Goal: Task Accomplishment & Management: Manage account settings

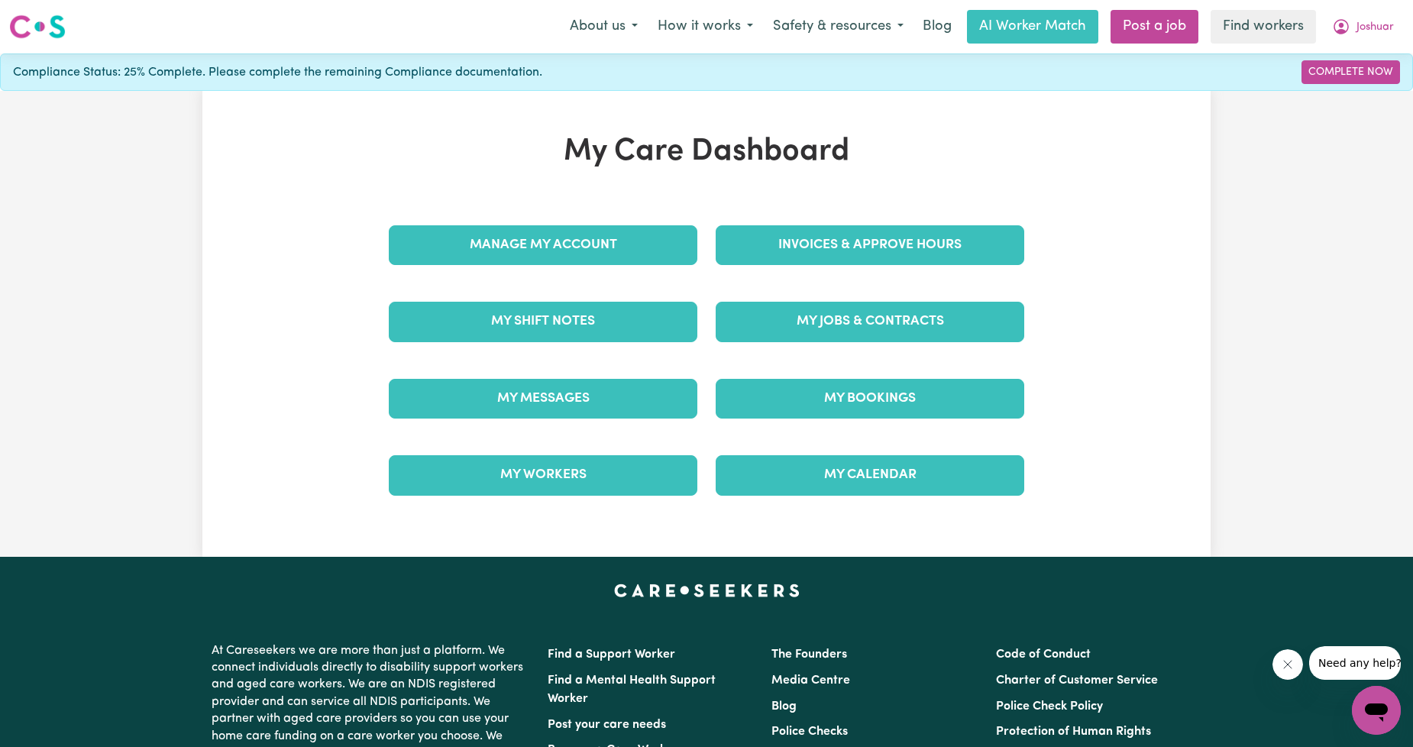
click at [460, 266] on div "Manage My Account" at bounding box center [543, 245] width 327 height 76
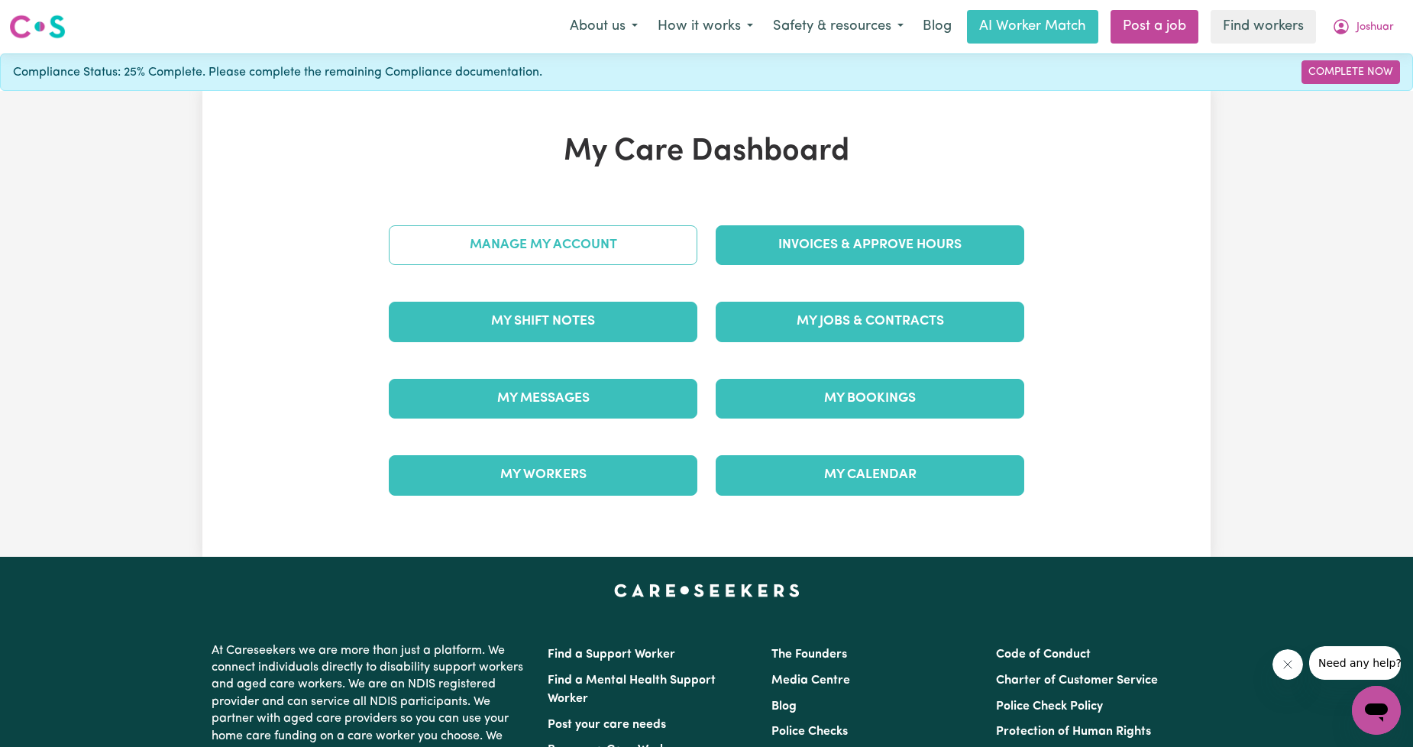
click at [479, 242] on link "Manage My Account" at bounding box center [543, 245] width 309 height 40
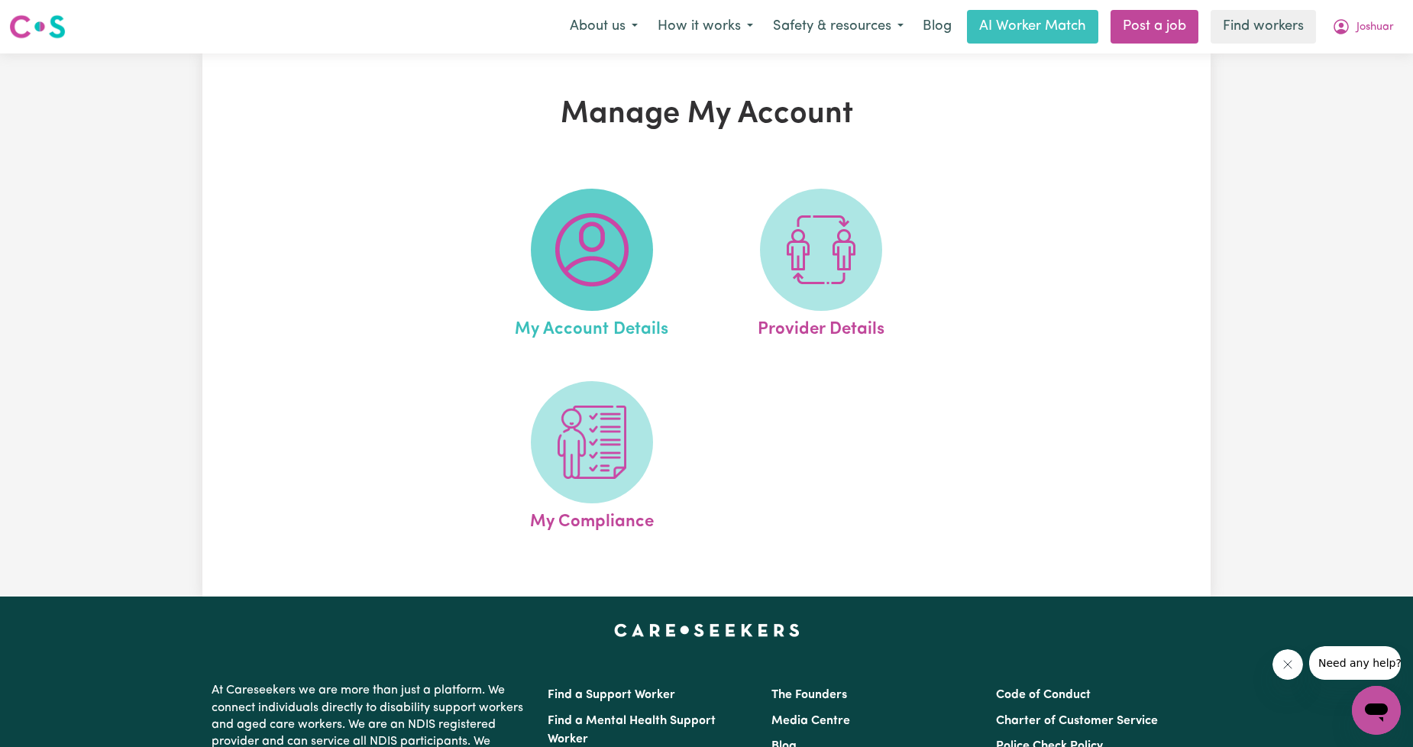
click at [605, 260] on img at bounding box center [591, 249] width 73 height 73
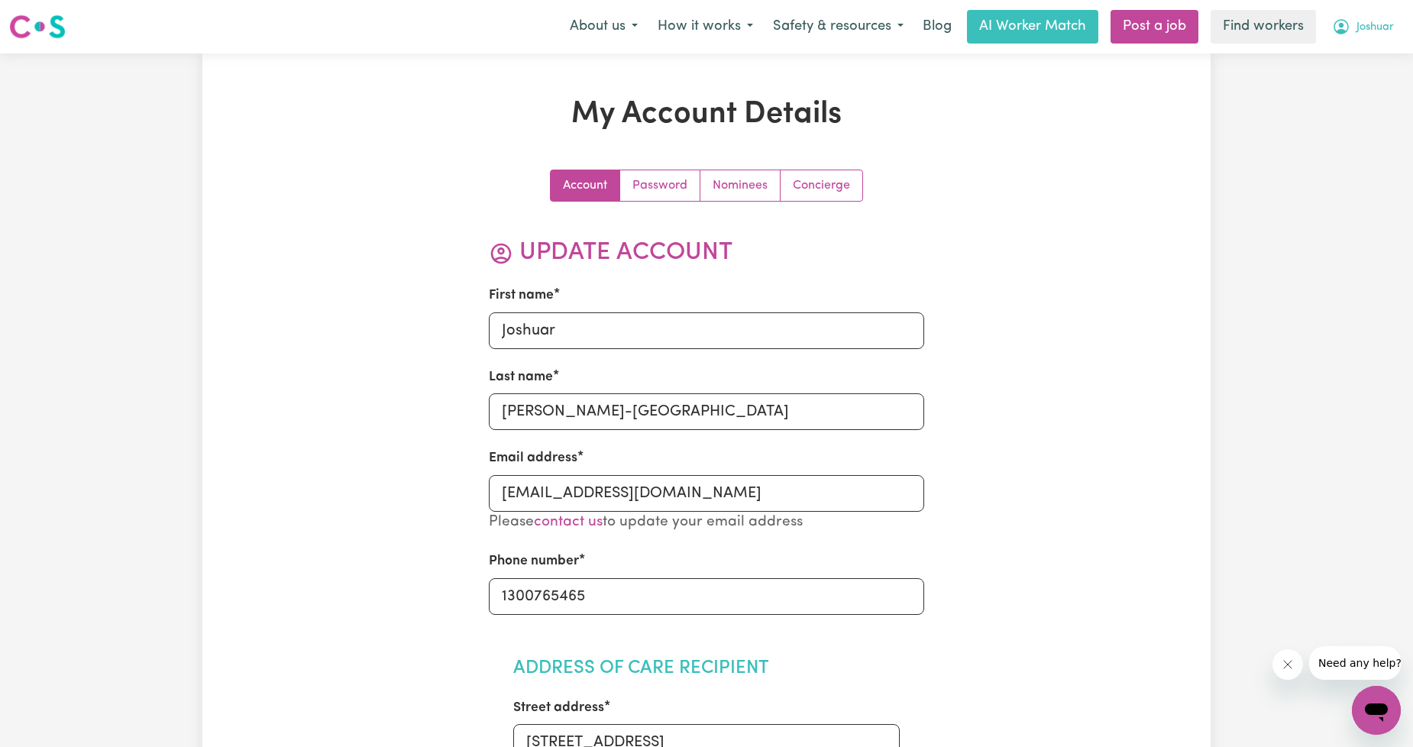
click at [1331, 19] on button "Joshuar" at bounding box center [1363, 27] width 82 height 32
click at [1330, 48] on link "My Dashboard" at bounding box center [1343, 59] width 121 height 29
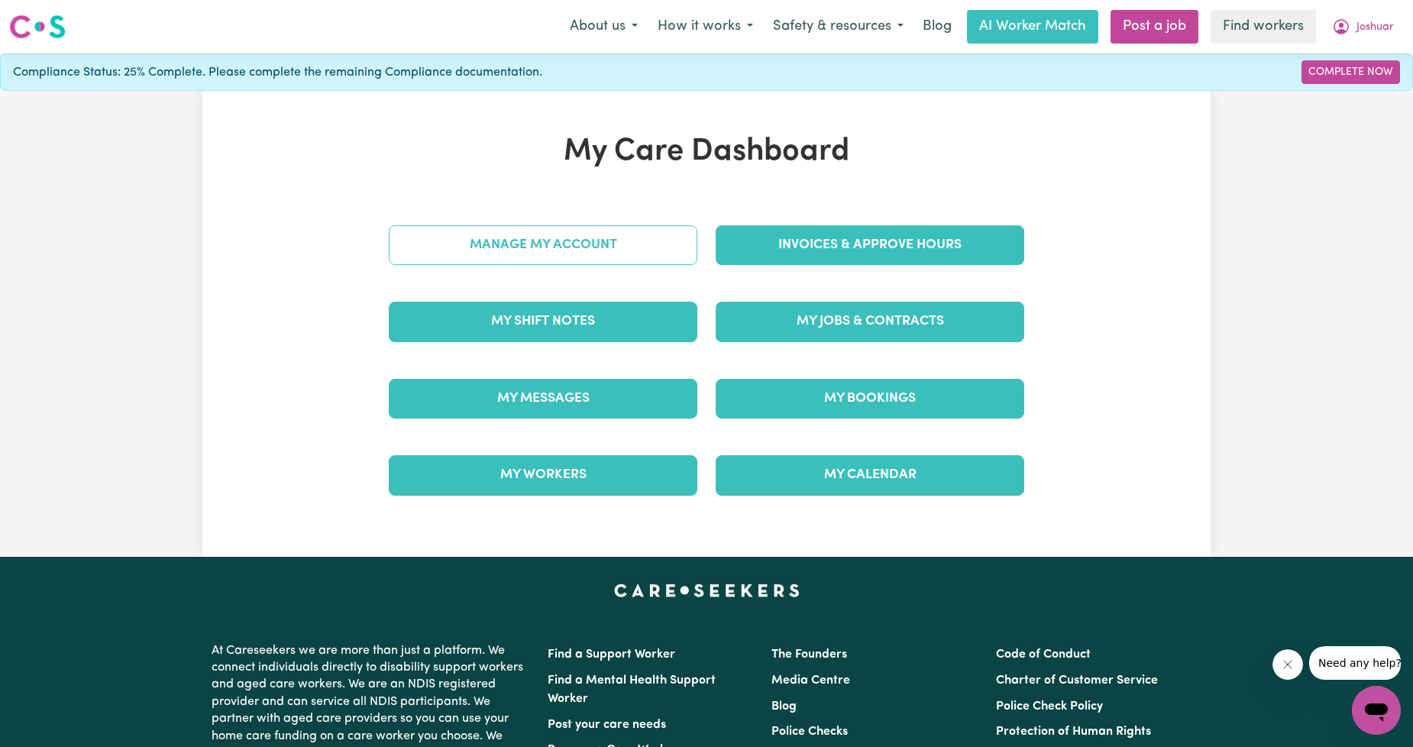
click at [652, 241] on link "Manage My Account" at bounding box center [543, 245] width 309 height 40
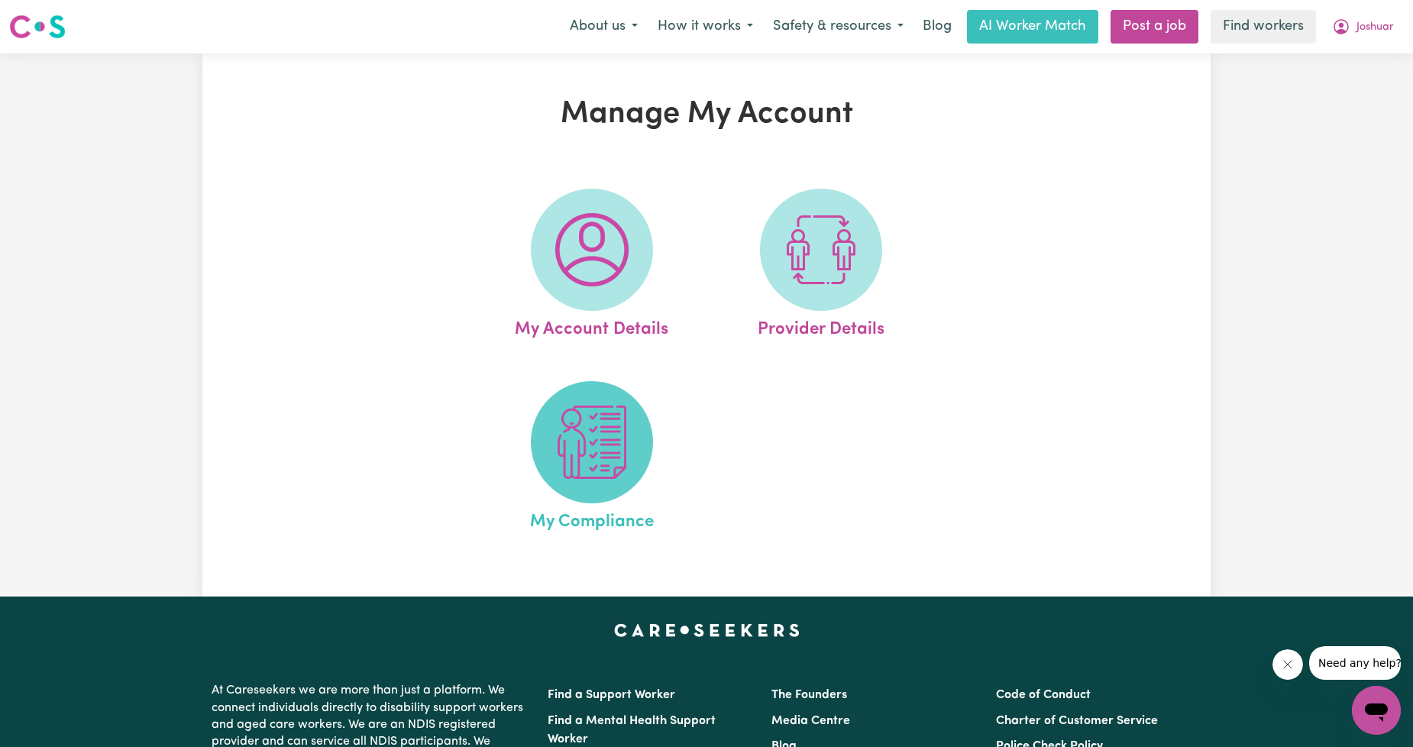
click at [573, 459] on img at bounding box center [591, 442] width 73 height 73
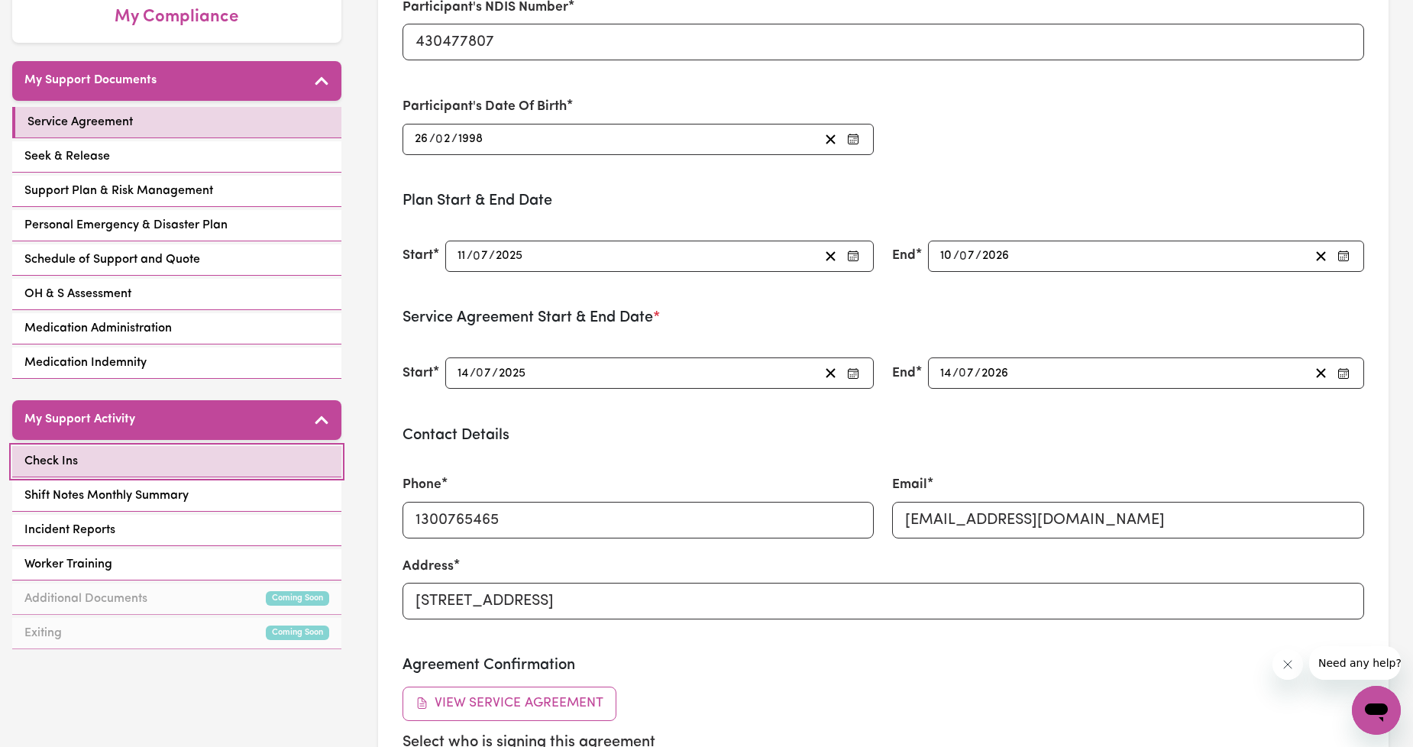
click at [181, 464] on link "Check Ins" at bounding box center [176, 461] width 329 height 31
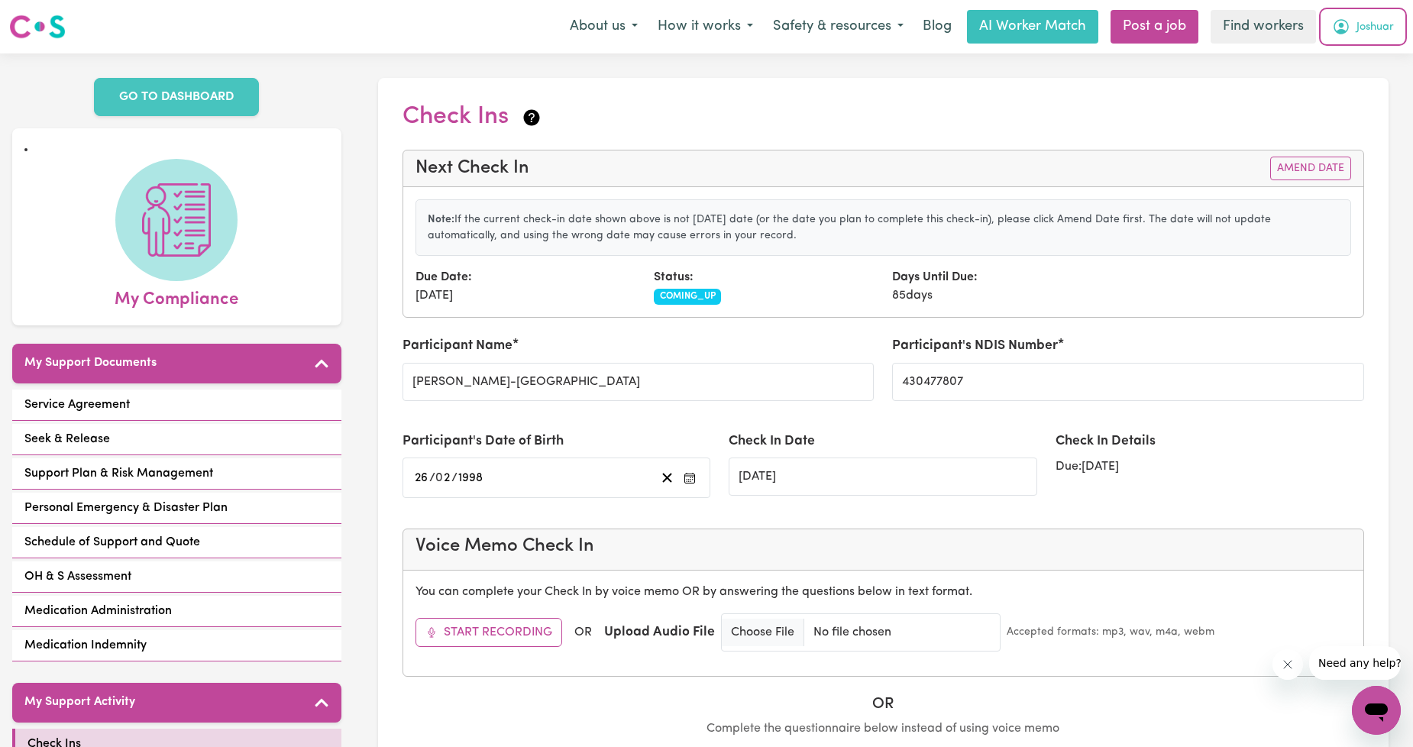
click at [1393, 19] on span "Joshuar" at bounding box center [1375, 27] width 37 height 17
click at [1355, 78] on link "Logout" at bounding box center [1343, 87] width 121 height 29
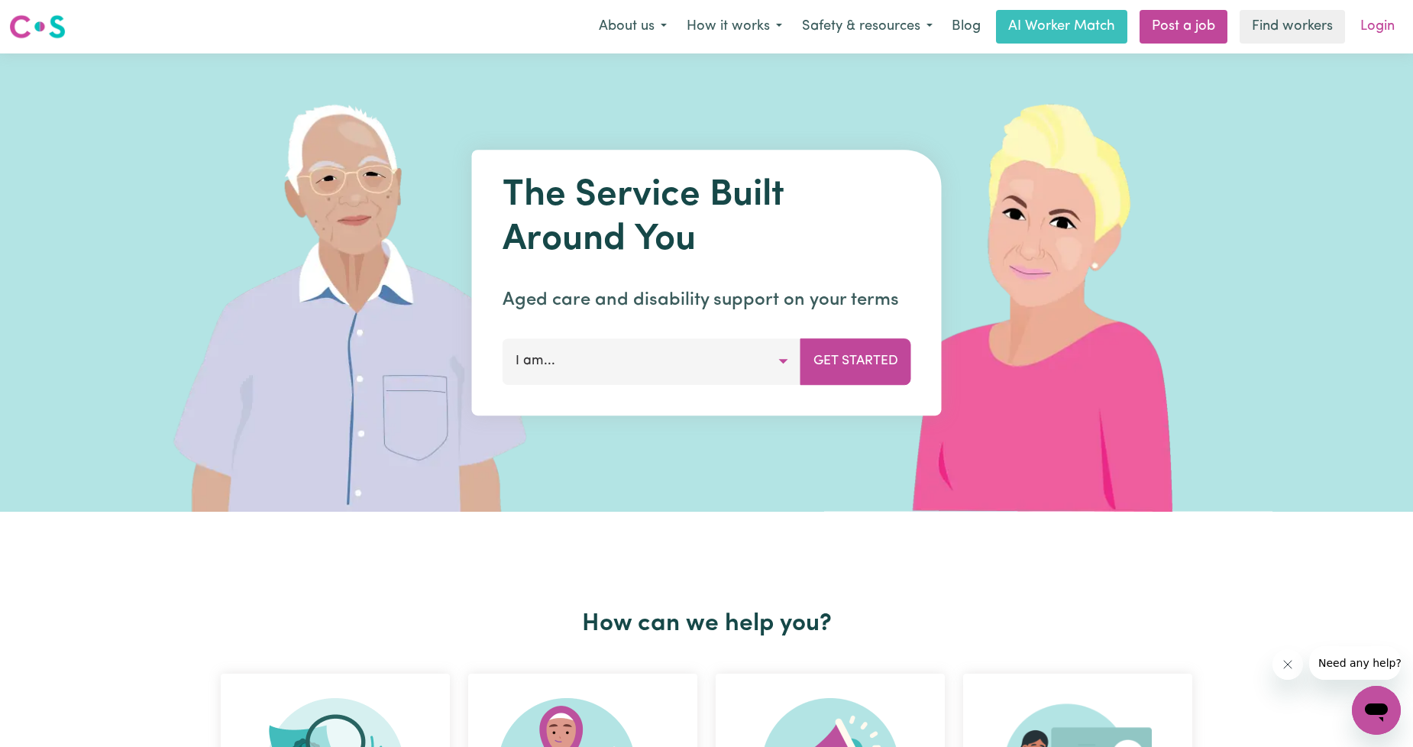
click at [1376, 26] on link "Login" at bounding box center [1377, 27] width 53 height 34
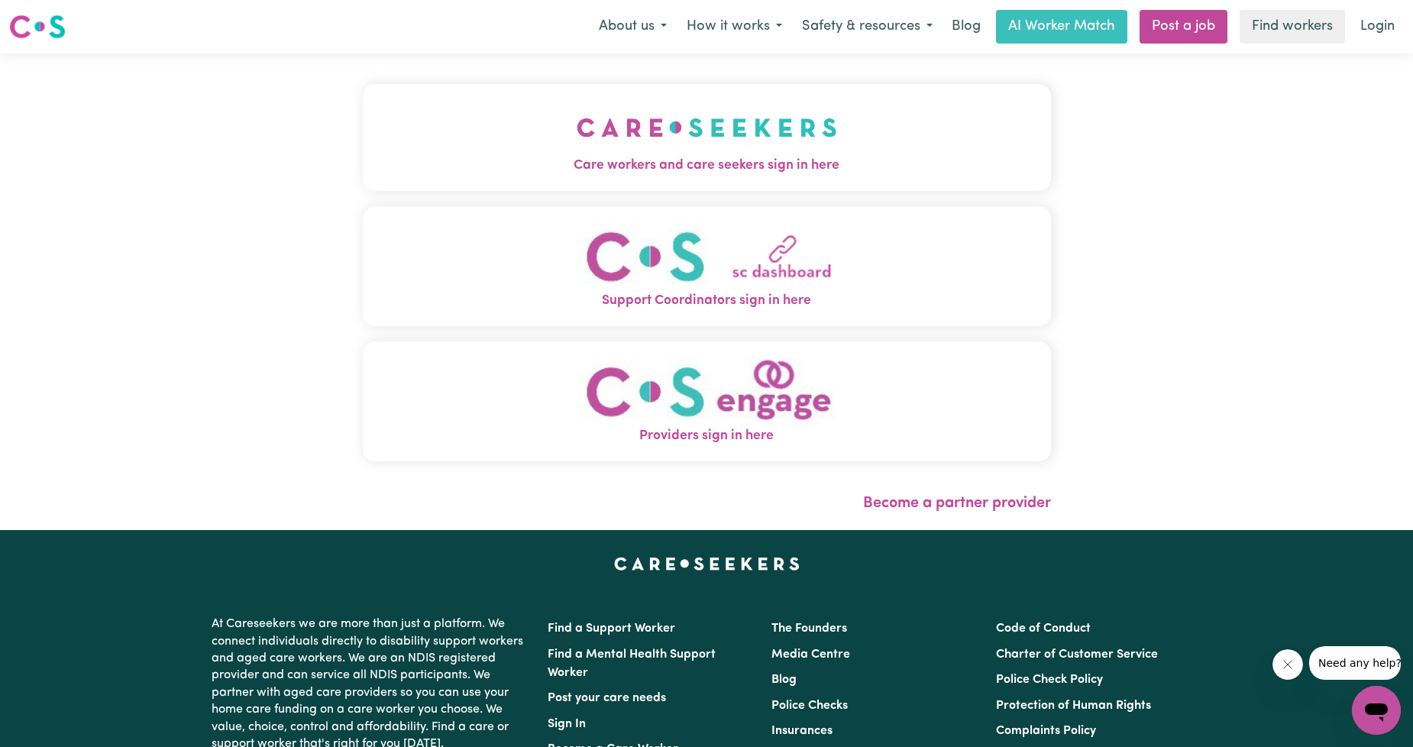
click at [474, 177] on button "Care workers and care seekers sign in here" at bounding box center [707, 137] width 688 height 107
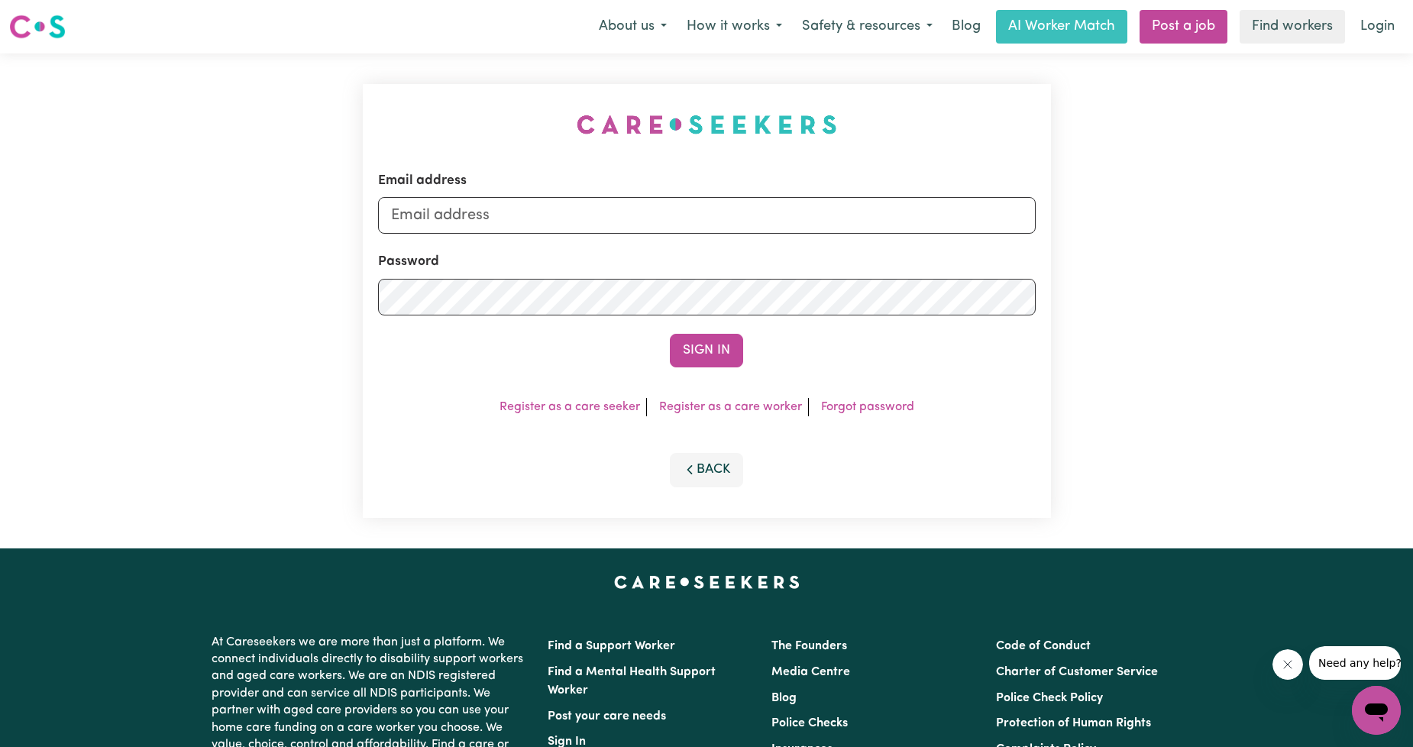
click at [493, 196] on div "Email address" at bounding box center [707, 202] width 658 height 63
click at [510, 214] on input "Email address" at bounding box center [707, 215] width 658 height 37
drag, startPoint x: 469, startPoint y: 216, endPoint x: 882, endPoint y: 228, distance: 412.7
click at [882, 228] on input "[EMAIL_ADDRESS][PERSON_NAME][DOMAIN_NAME]" at bounding box center [707, 215] width 658 height 37
type input "superuser~[EMAIL_ADDRESS][DOMAIN_NAME]"
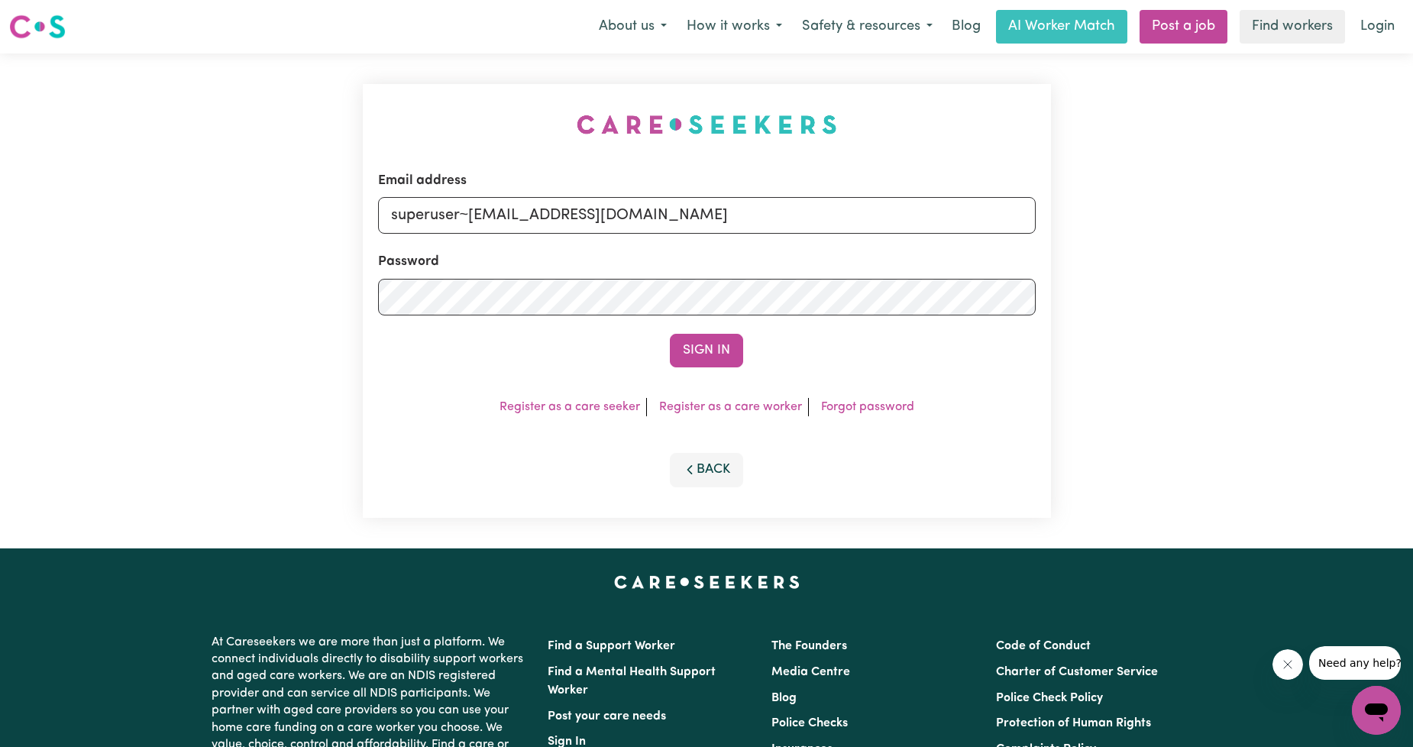
click at [738, 334] on button "Sign In" at bounding box center [706, 351] width 73 height 34
